Goal: Information Seeking & Learning: Learn about a topic

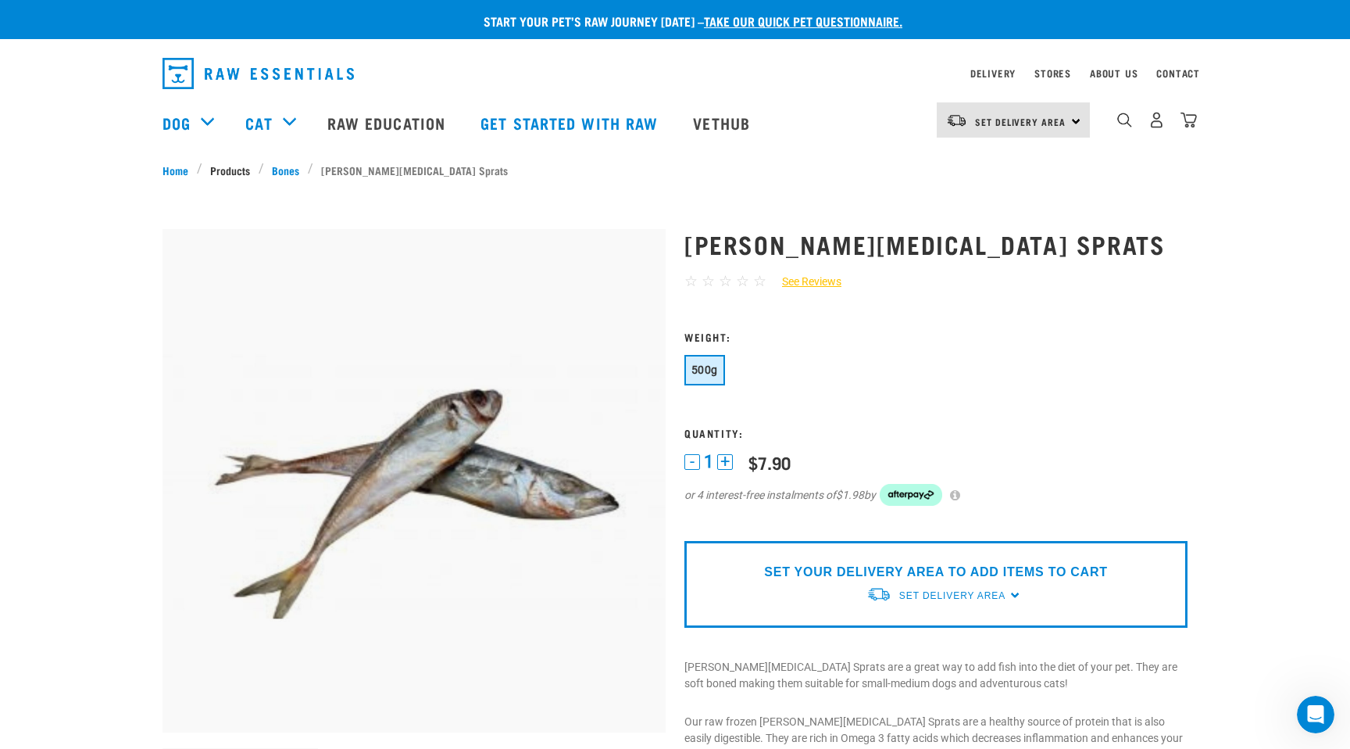
click at [236, 166] on link "Products" at bounding box center [230, 170] width 56 height 16
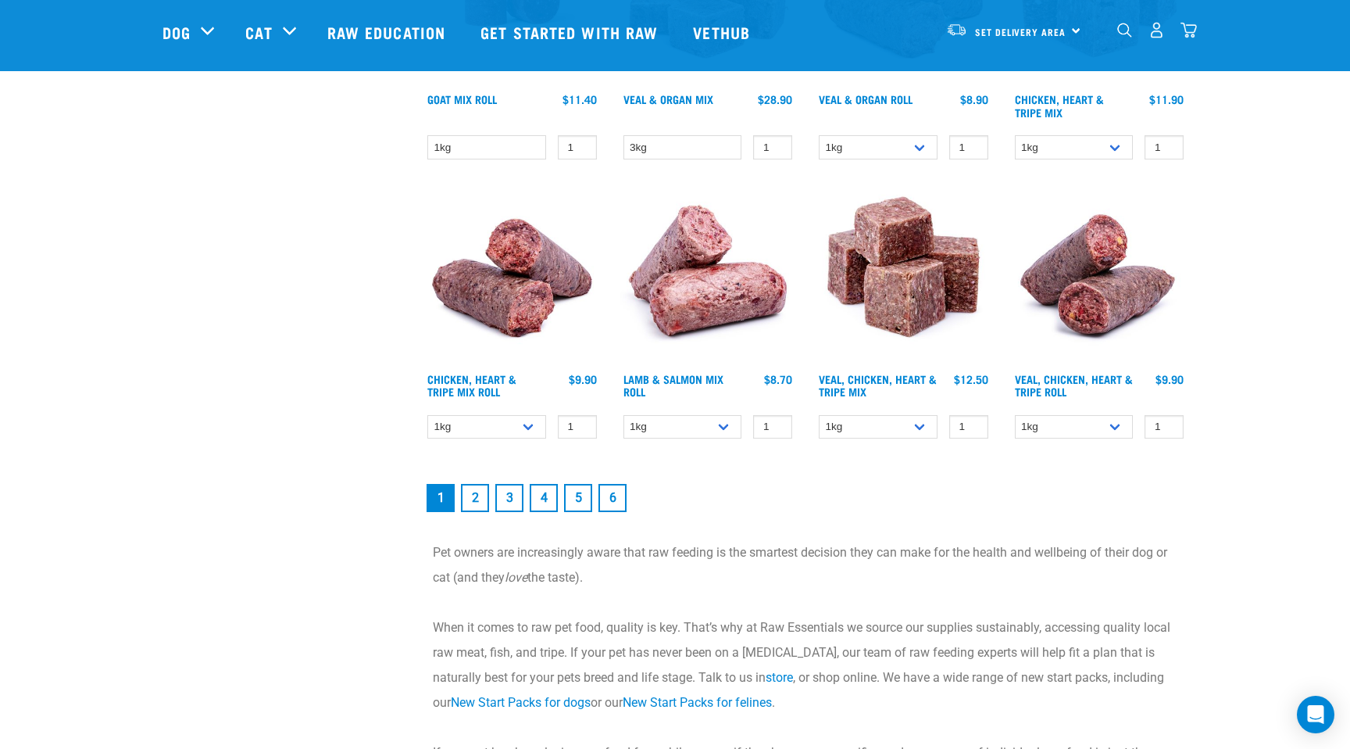
scroll to position [2160, 0]
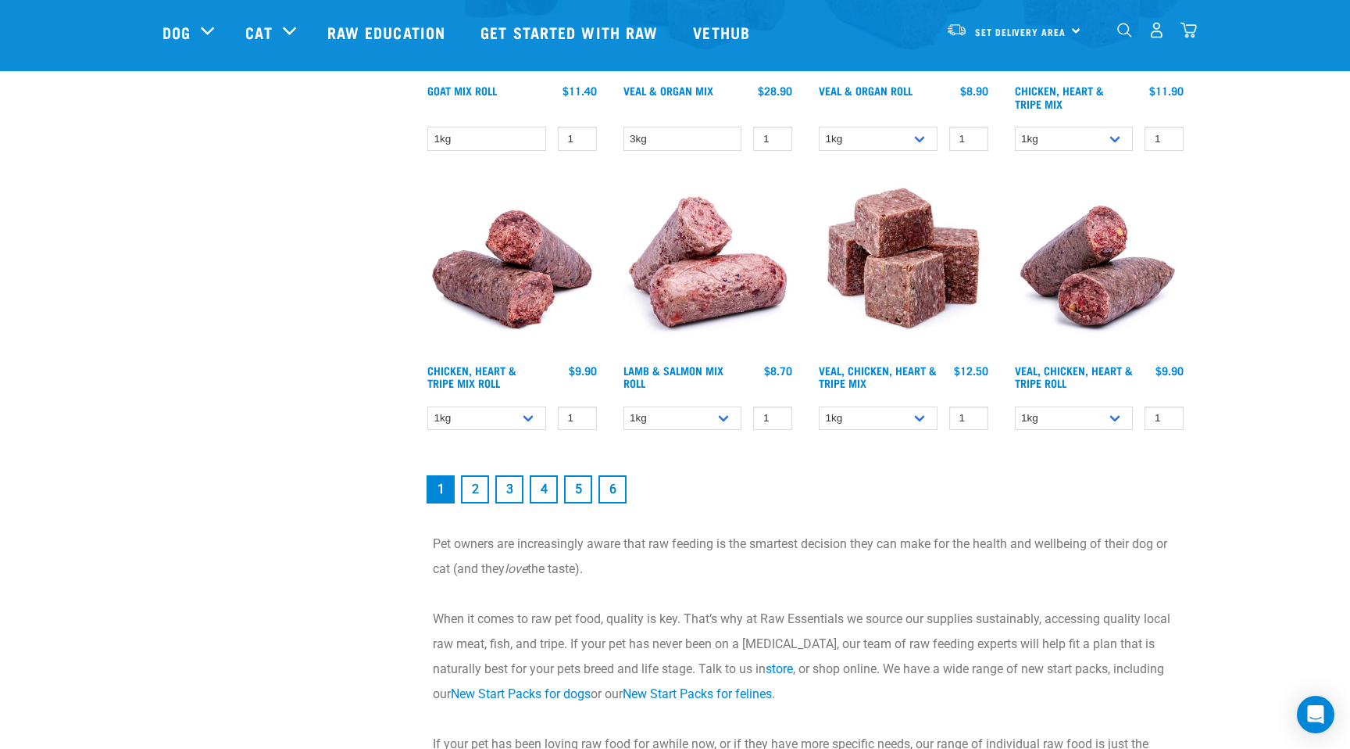
click at [471, 488] on link "2" at bounding box center [475, 489] width 28 height 28
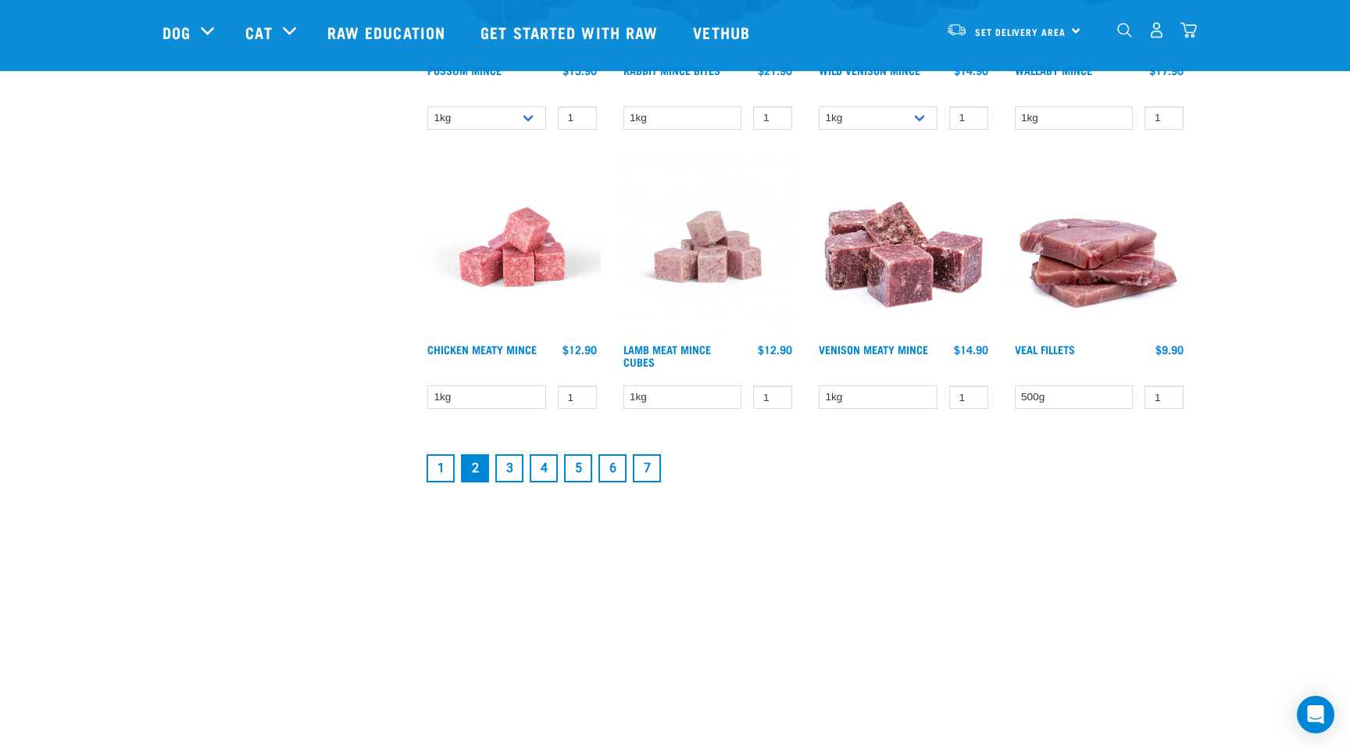
scroll to position [2035, 0]
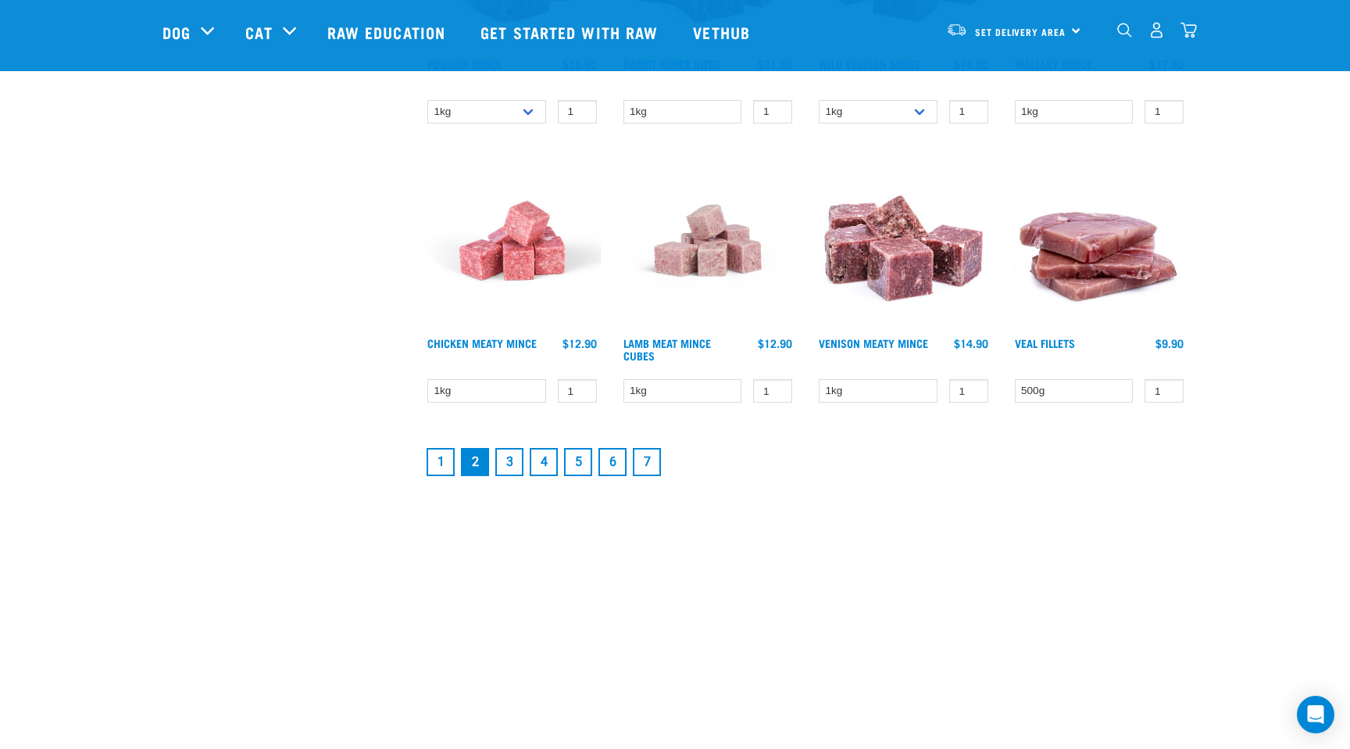
click at [508, 451] on link "3" at bounding box center [509, 462] width 28 height 28
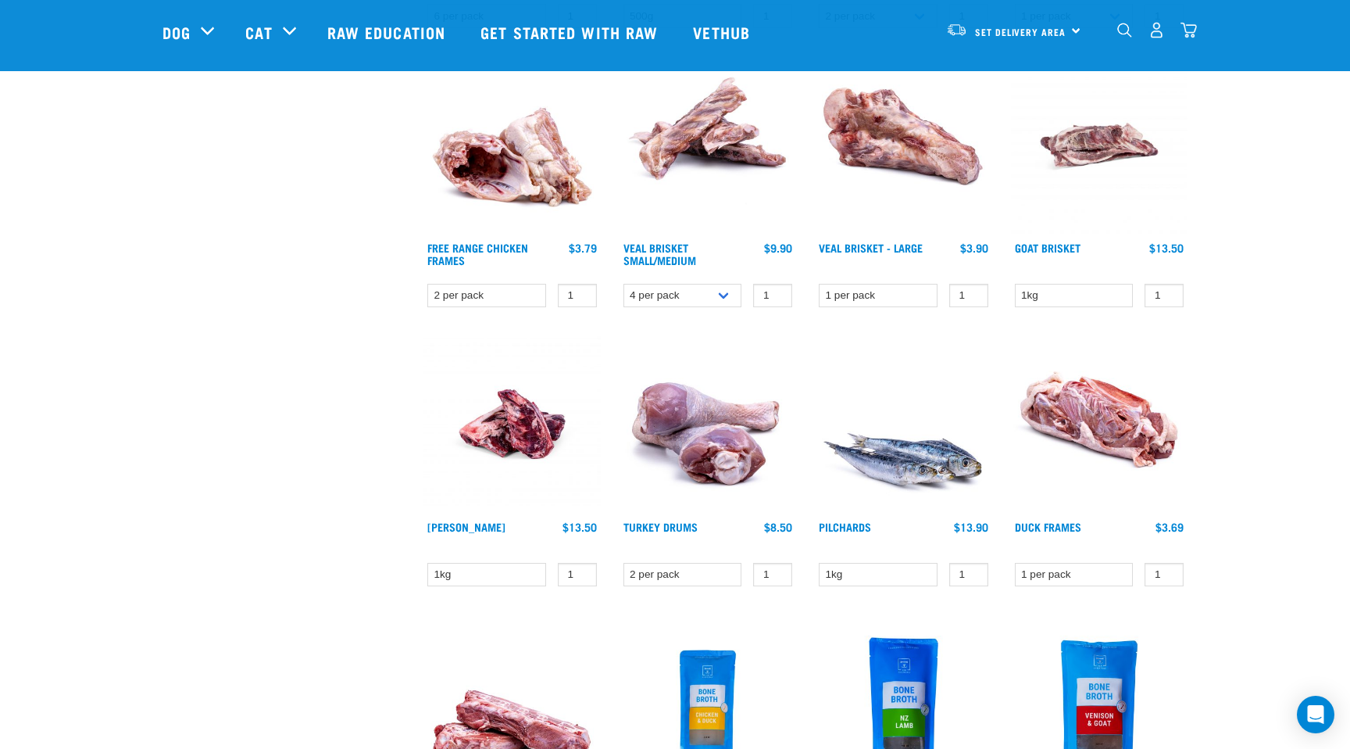
scroll to position [1585, 0]
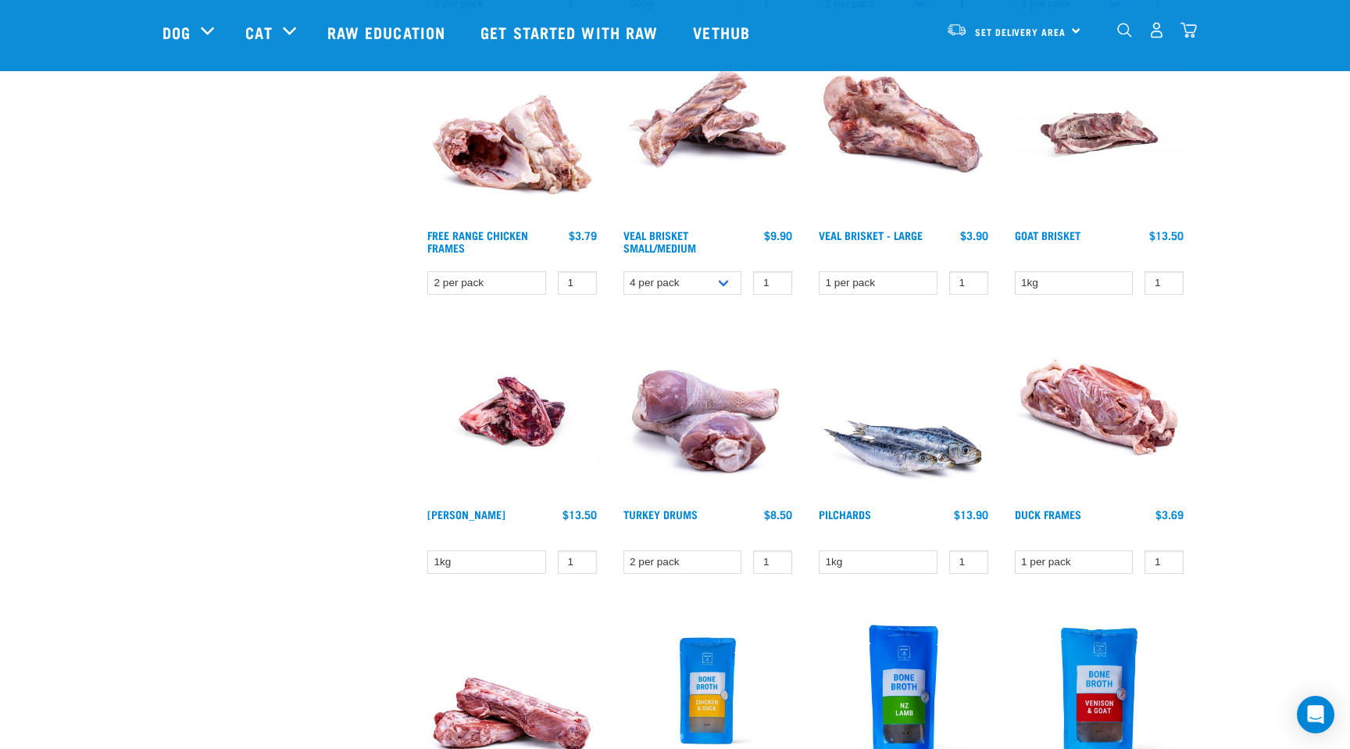
click at [840, 502] on div "Pilchards 1 0 100 0 100 0" at bounding box center [904, 452] width 196 height 279
click at [842, 514] on link "Pilchards" at bounding box center [845, 513] width 52 height 5
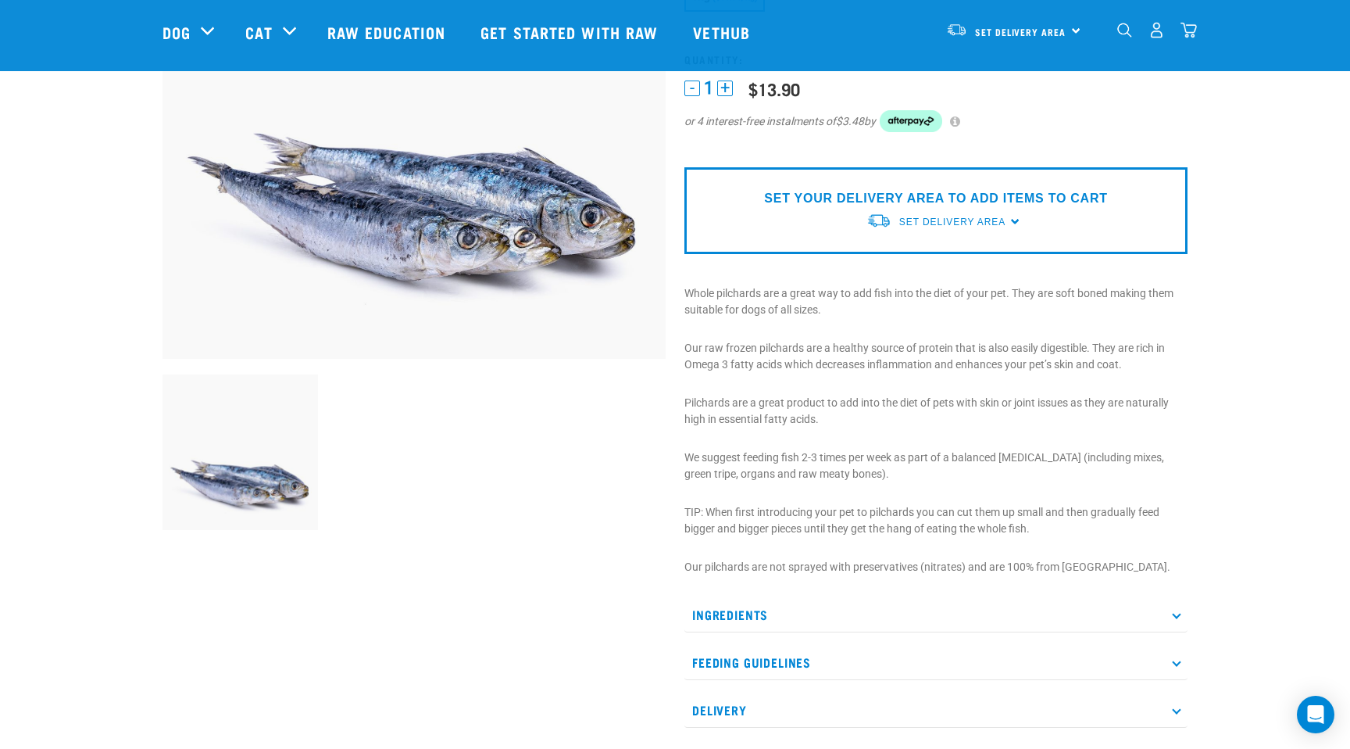
scroll to position [273, 0]
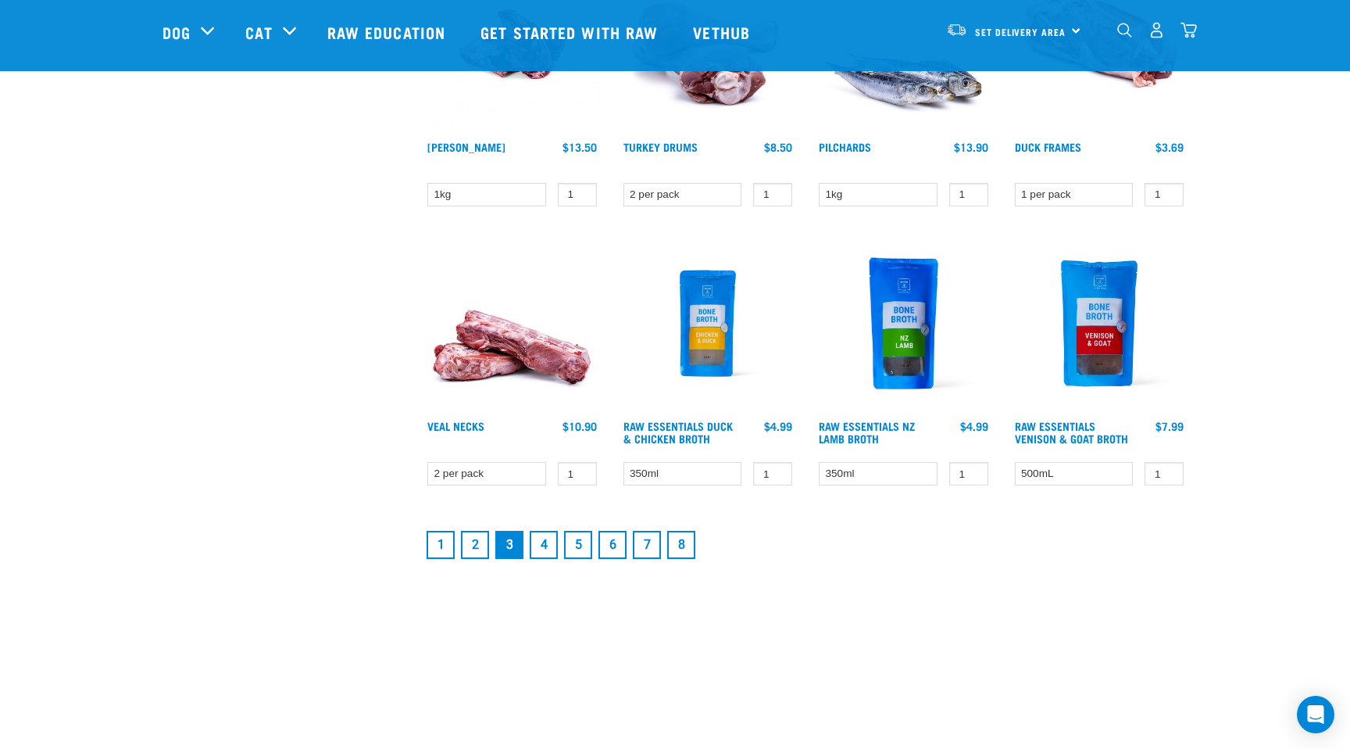
scroll to position [1985, 0]
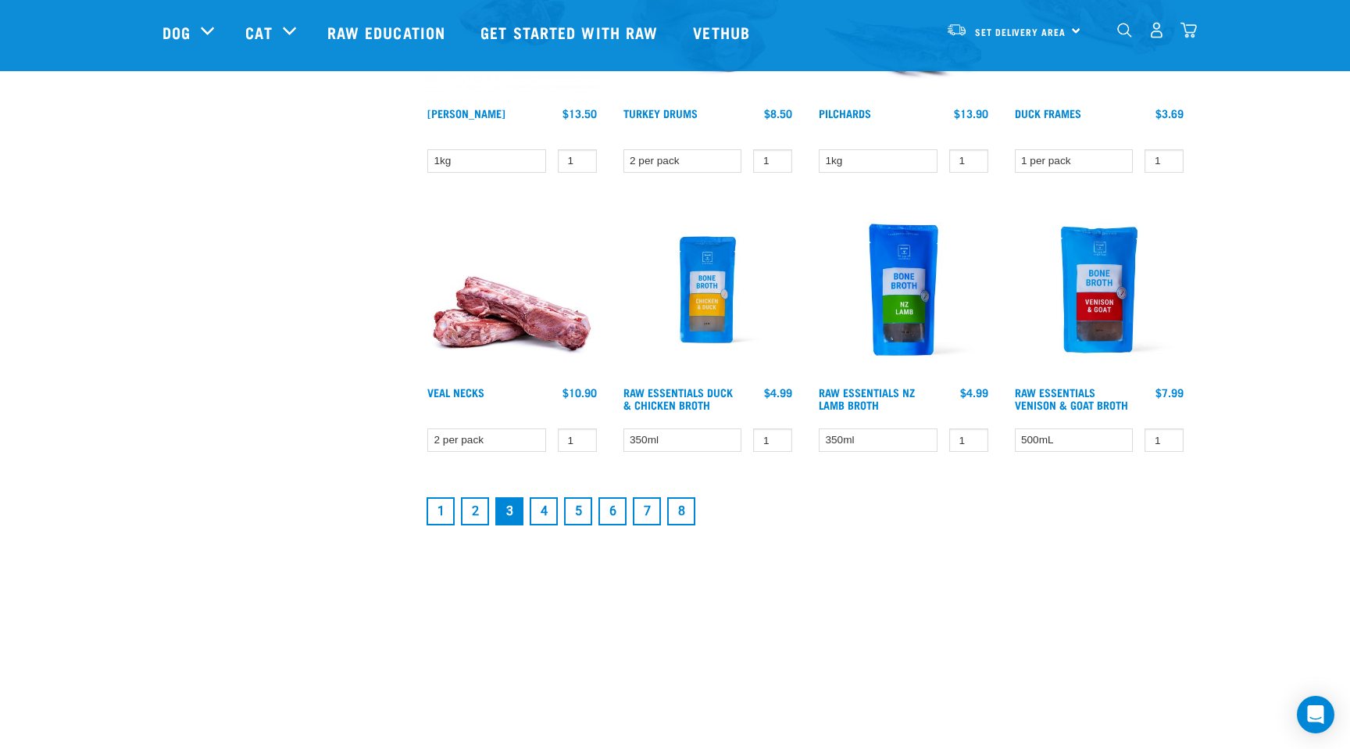
click at [538, 510] on link "4" at bounding box center [544, 511] width 28 height 28
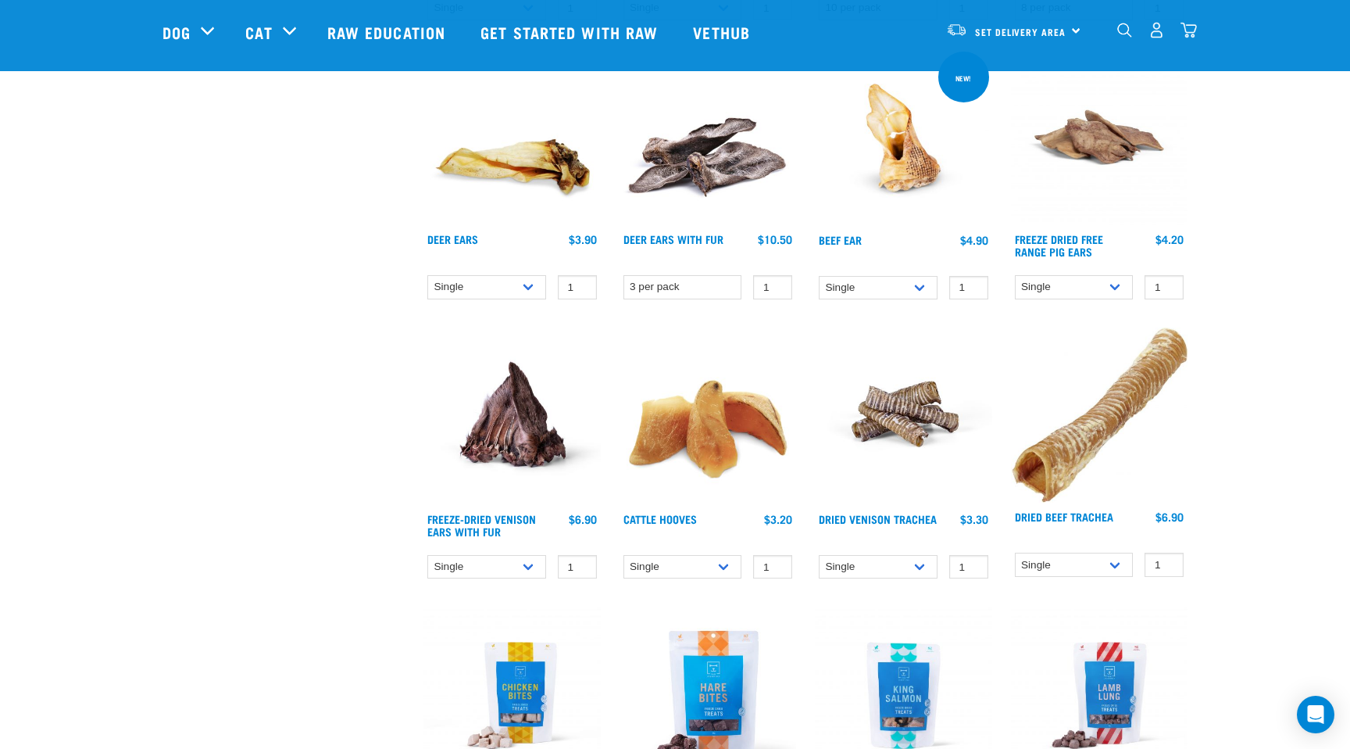
scroll to position [1303, 0]
